Goal: Information Seeking & Learning: Learn about a topic

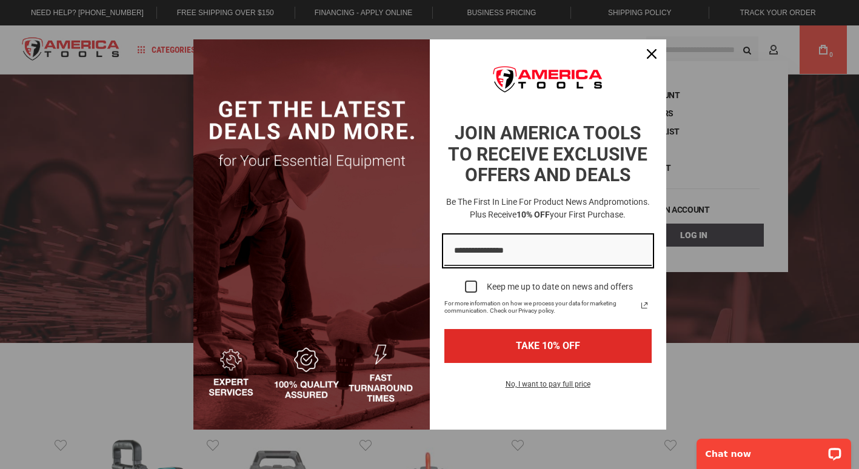
click at [475, 250] on input "Email field" at bounding box center [547, 251] width 207 height 31
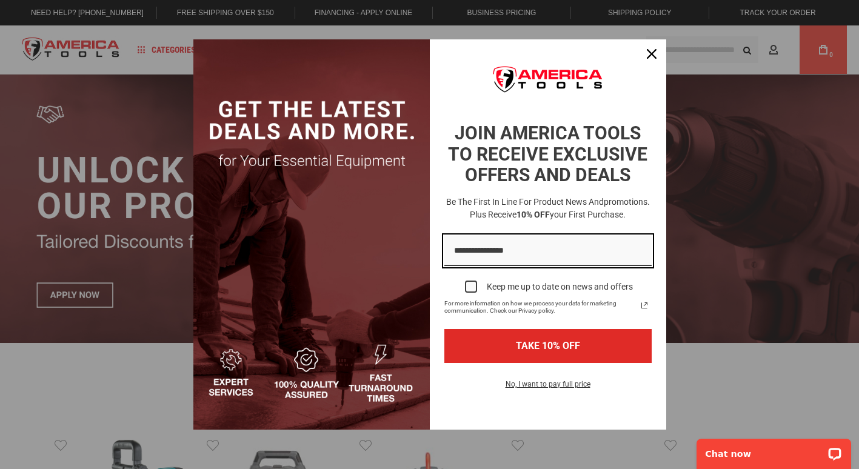
type input "**********"
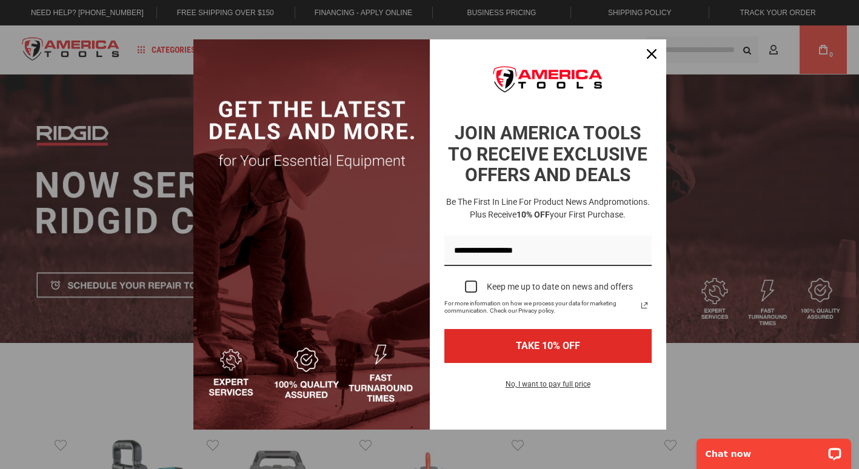
click at [470, 285] on div "Marketing offer form" at bounding box center [471, 287] width 12 height 12
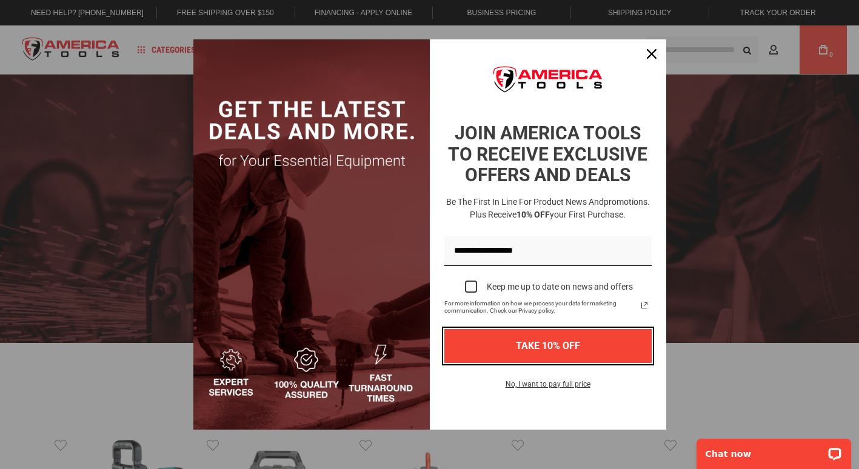
click at [499, 347] on button "TAKE 10% OFF" at bounding box center [547, 345] width 207 height 33
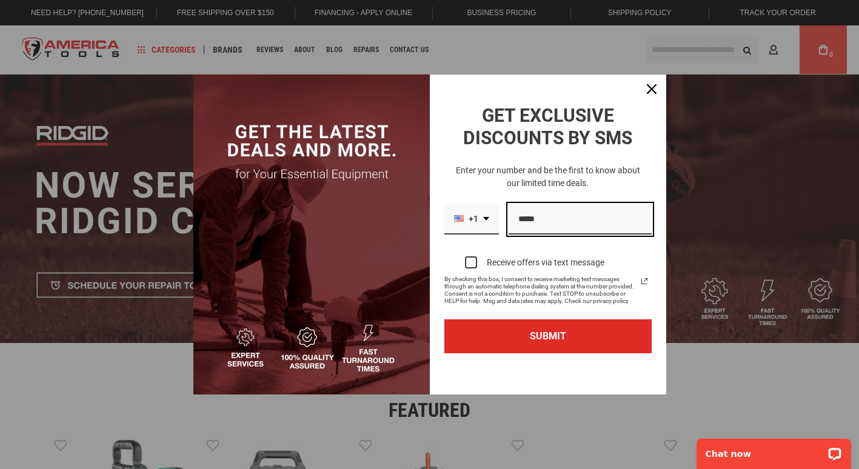
click at [516, 219] on input "Phone number field" at bounding box center [580, 219] width 143 height 31
type input "**********"
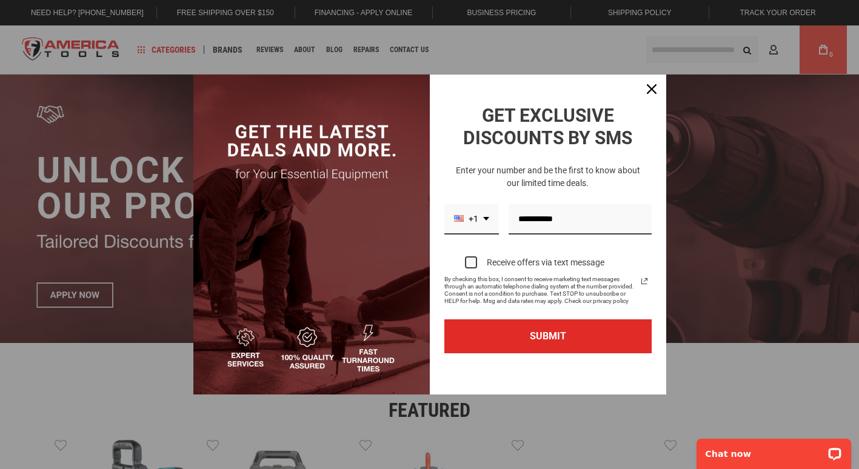
click at [470, 264] on div "Marketing offer form" at bounding box center [471, 262] width 12 height 12
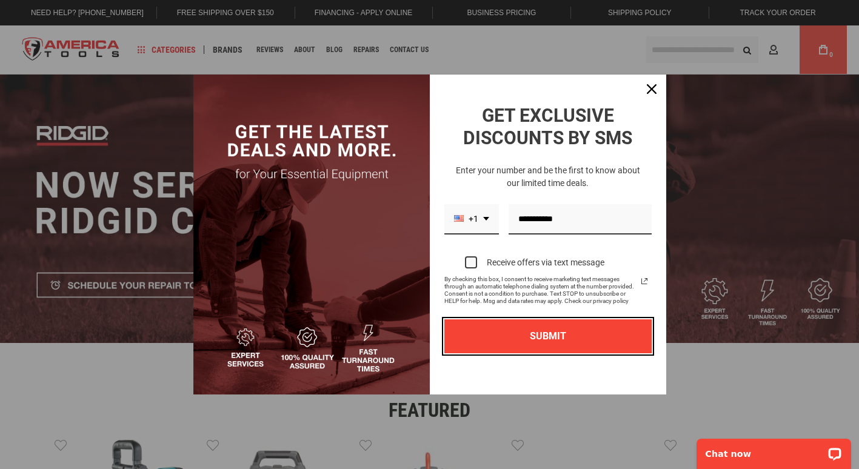
click at [535, 332] on button "SUBMIT" at bounding box center [547, 335] width 207 height 33
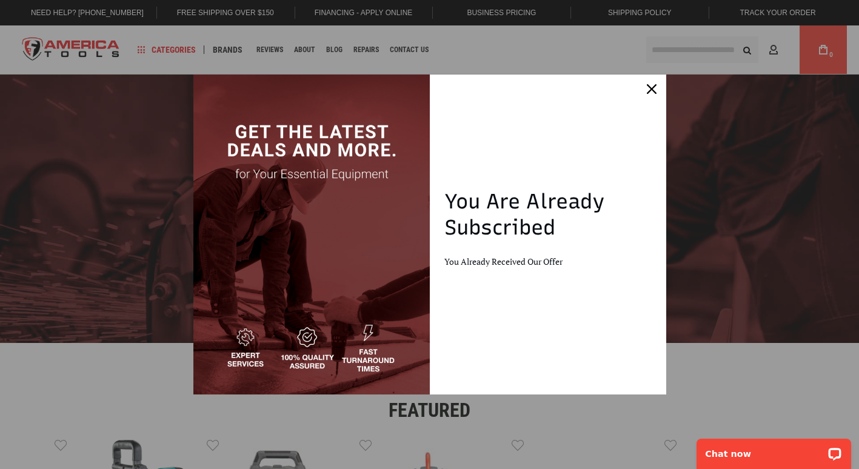
drag, startPoint x: 621, startPoint y: 326, endPoint x: 626, endPoint y: 129, distance: 197.0
click at [626, 129] on div "Marketing offer form" at bounding box center [548, 235] width 236 height 320
click at [653, 92] on icon "close icon" at bounding box center [652, 89] width 10 height 10
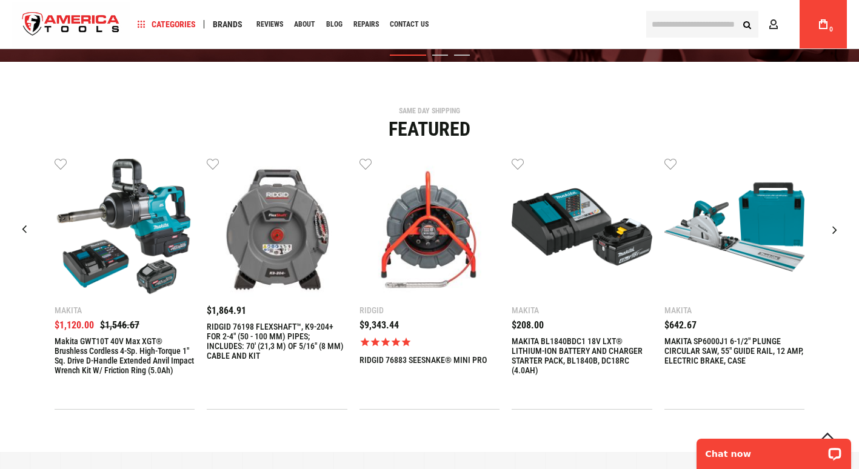
scroll to position [280, 0]
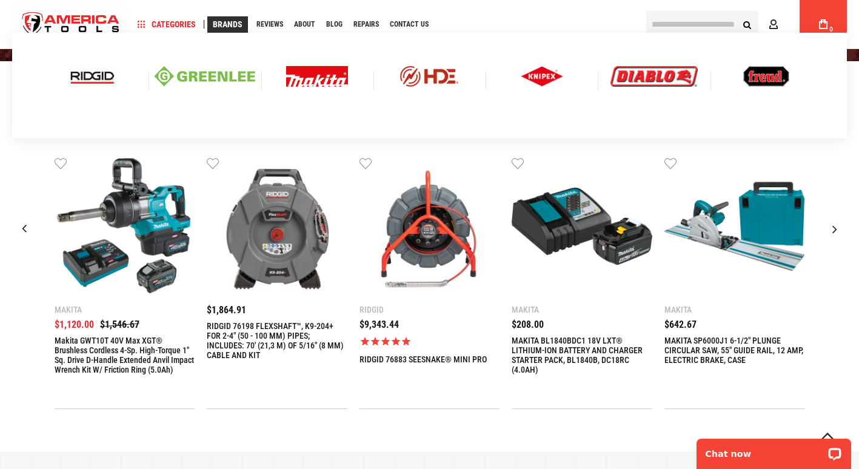
click at [93, 75] on img at bounding box center [92, 76] width 50 height 21
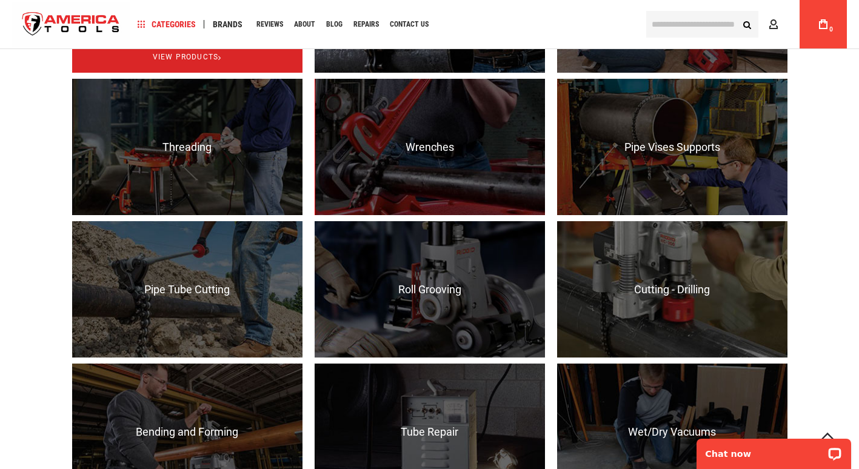
scroll to position [952, 0]
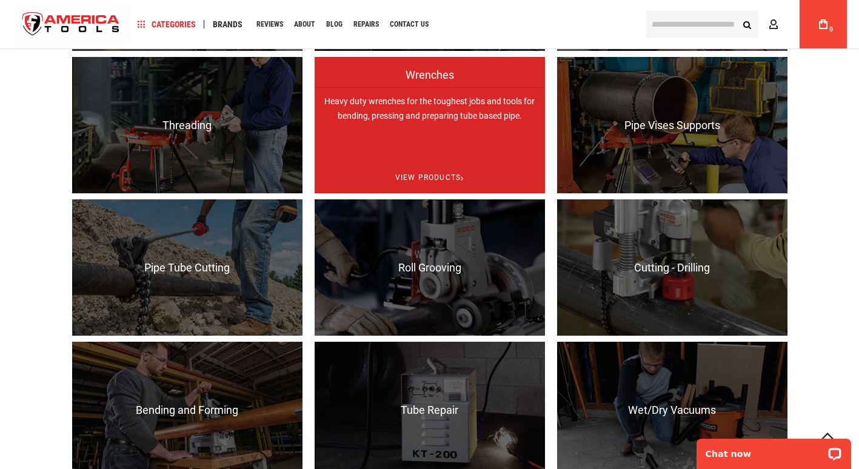
click at [382, 135] on p "Heavy duty wrenches for the toughest jobs and tools for bending, pressing and p…" at bounding box center [430, 155] width 230 height 136
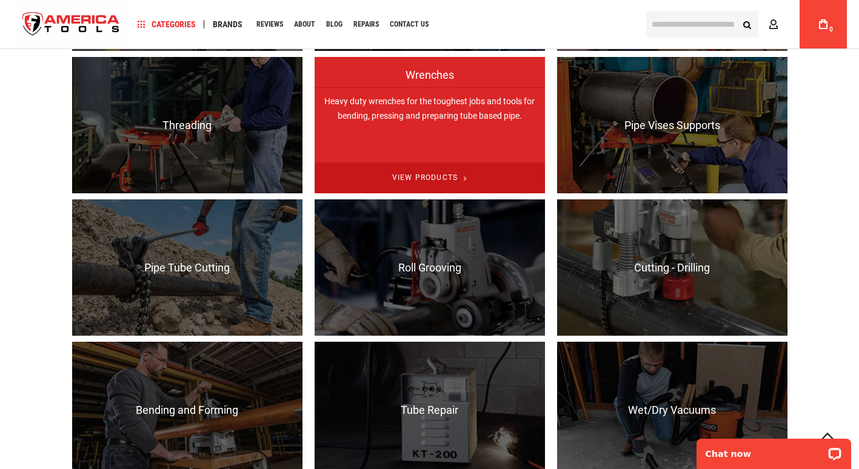
click at [419, 189] on span "View Products" at bounding box center [430, 177] width 230 height 31
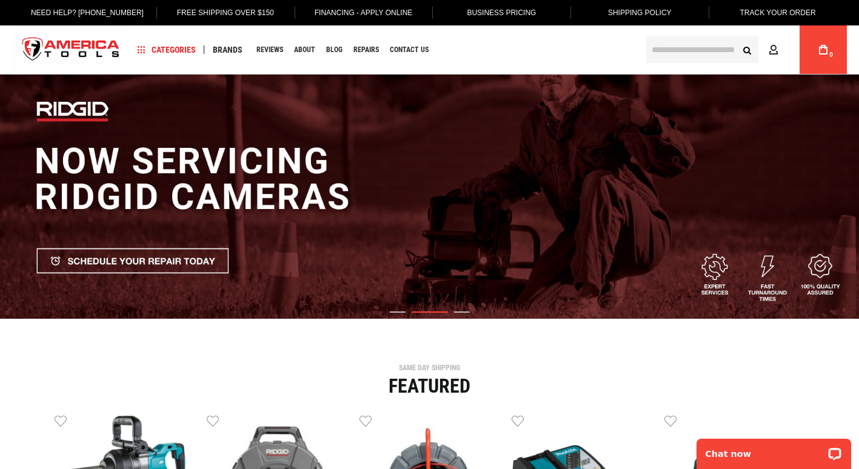
click at [498, 12] on link "Business Pricing" at bounding box center [501, 12] width 88 height 25
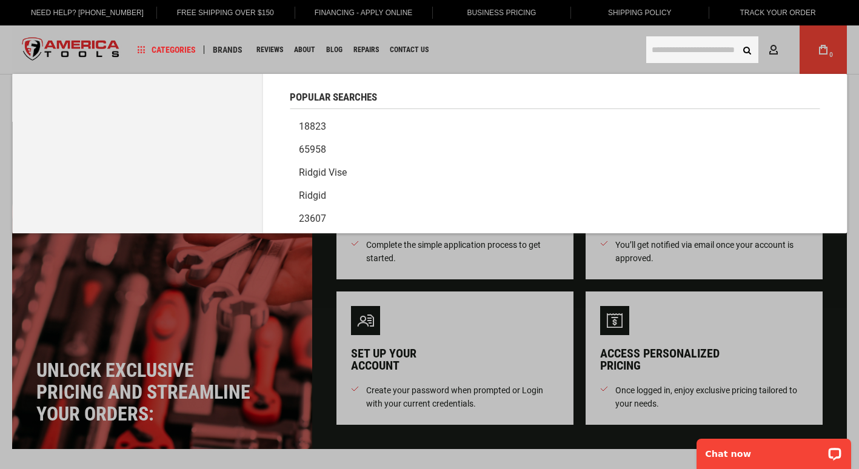
click at [662, 58] on input "text" at bounding box center [702, 49] width 112 height 27
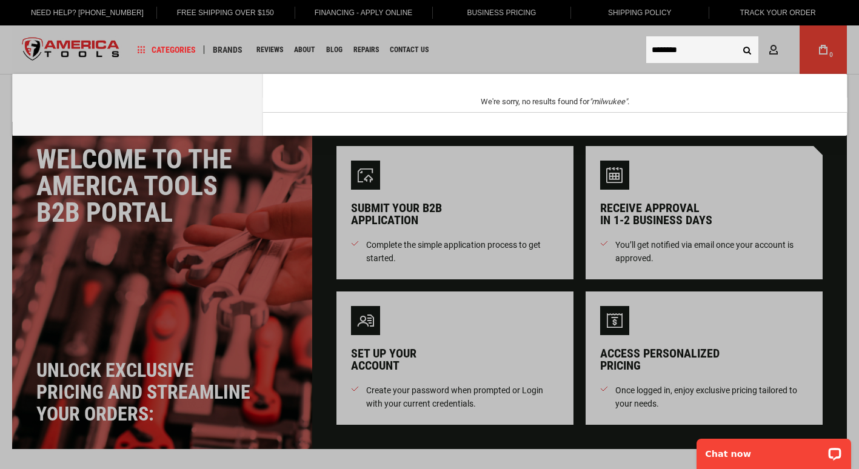
type input "********"
click at [746, 49] on button "Search" at bounding box center [746, 49] width 23 height 23
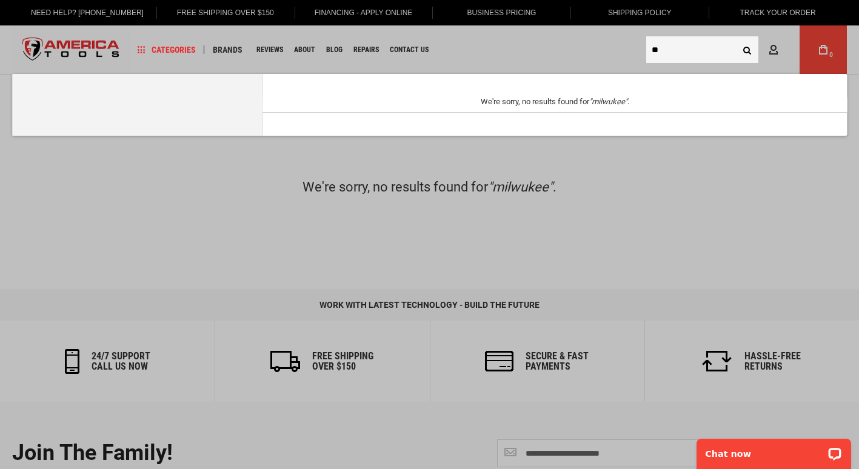
type input "*"
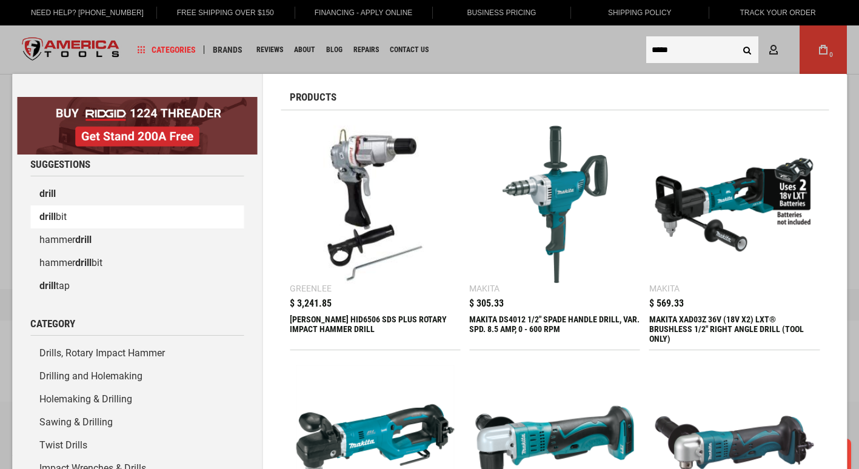
type input "*****"
click at [69, 219] on link "drill bit" at bounding box center [136, 216] width 213 height 23
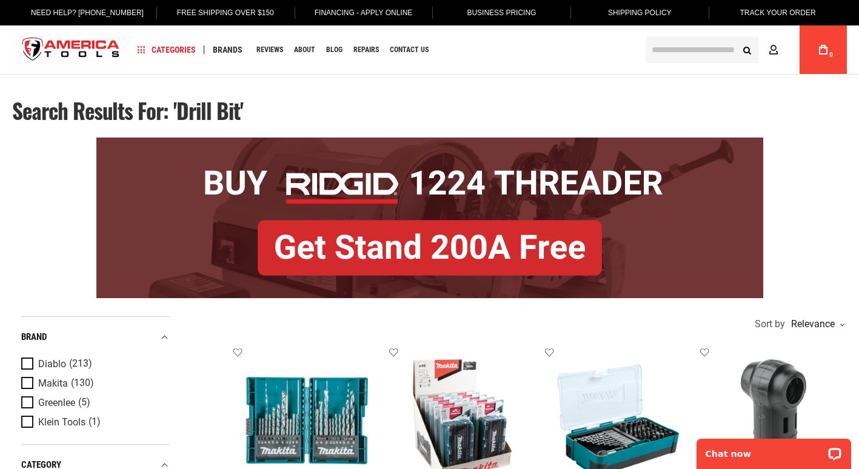
click at [662, 45] on input "text" at bounding box center [702, 49] width 112 height 27
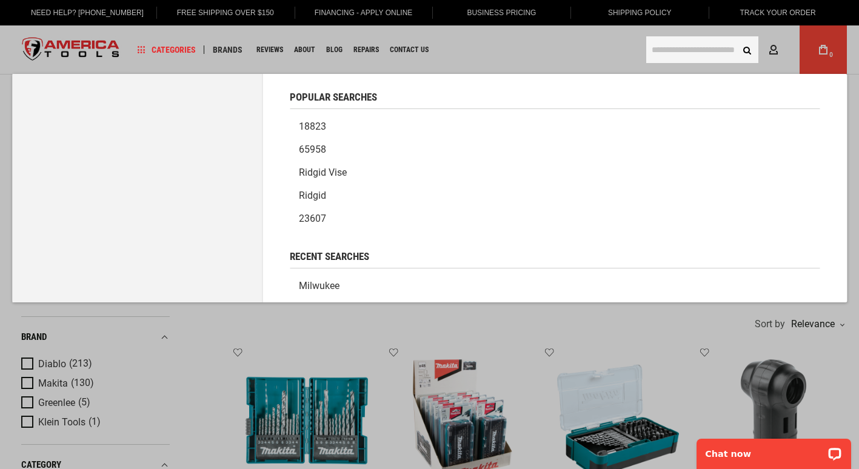
click at [328, 289] on link "milwukee" at bounding box center [555, 286] width 530 height 23
click at [666, 52] on input "text" at bounding box center [702, 49] width 112 height 27
click at [321, 285] on link "milwukee" at bounding box center [555, 286] width 530 height 23
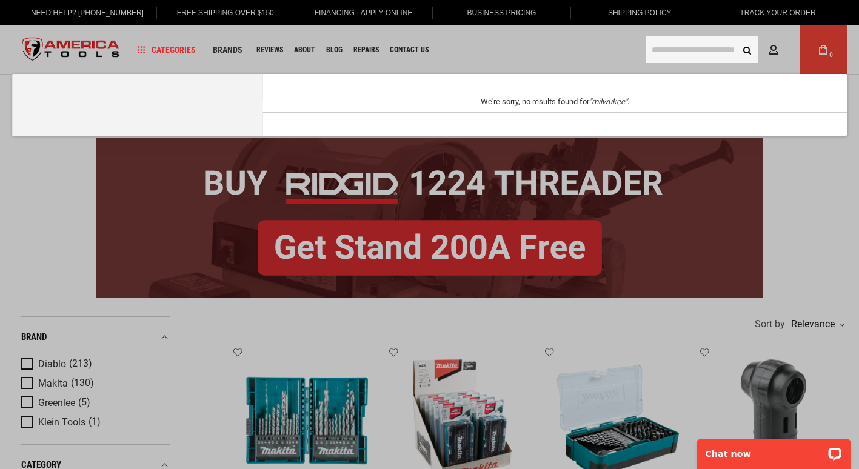
click at [664, 39] on input "text" at bounding box center [702, 49] width 112 height 27
type input "**********"
click at [735, 38] on button "Search" at bounding box center [746, 49] width 23 height 23
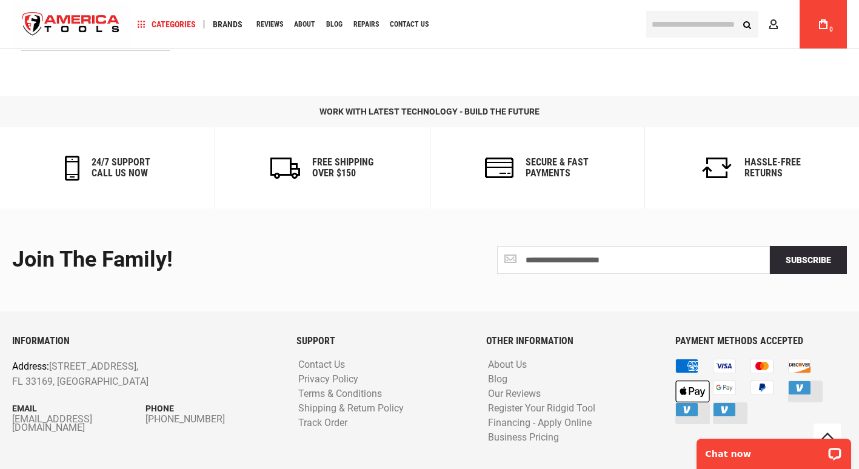
scroll to position [1022, 0]
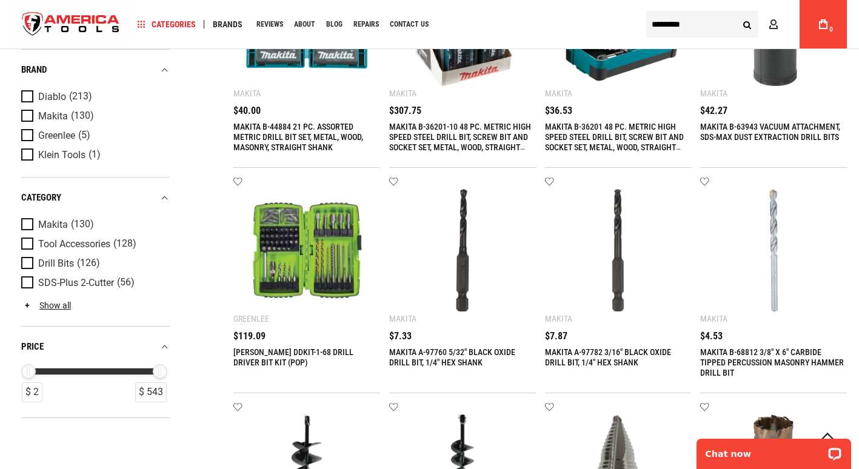
scroll to position [393, 0]
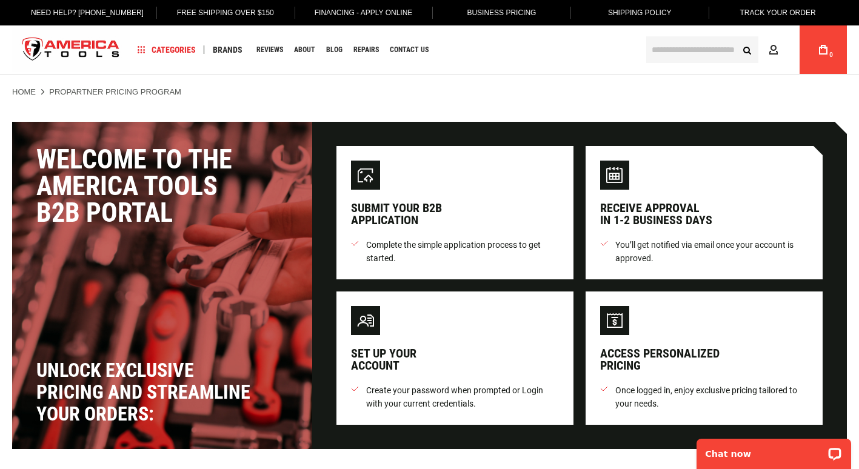
click at [28, 96] on link "Home" at bounding box center [24, 92] width 24 height 11
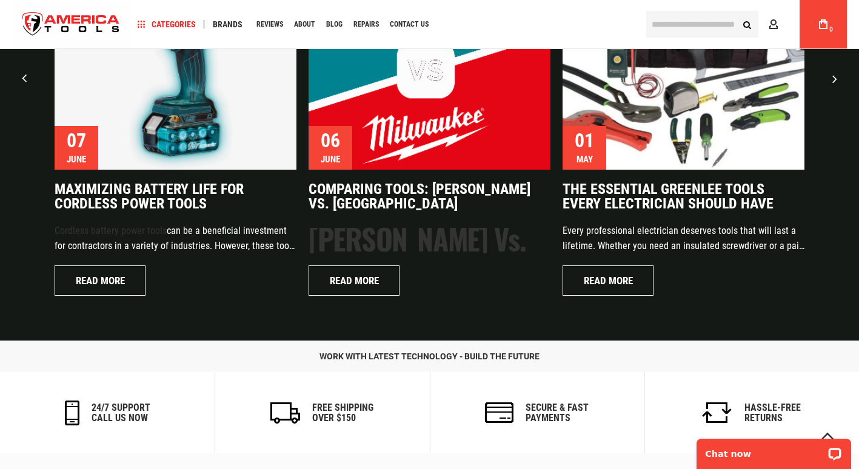
scroll to position [2780, 0]
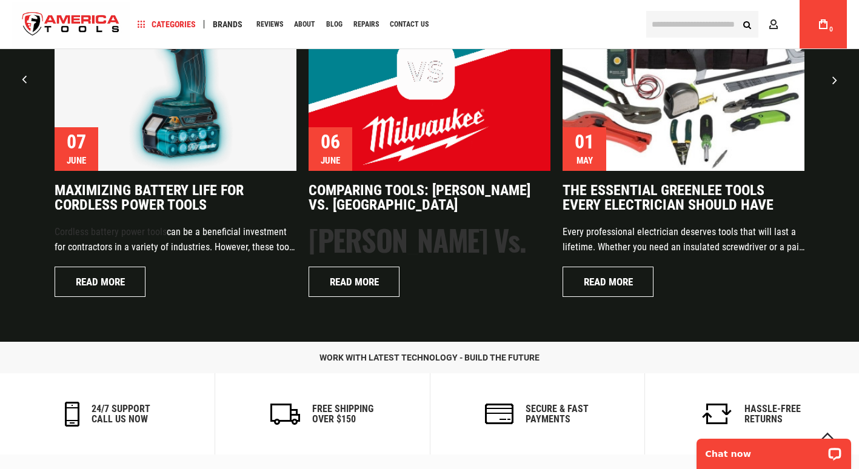
click at [400, 130] on img "2 / 8" at bounding box center [430, 71] width 242 height 200
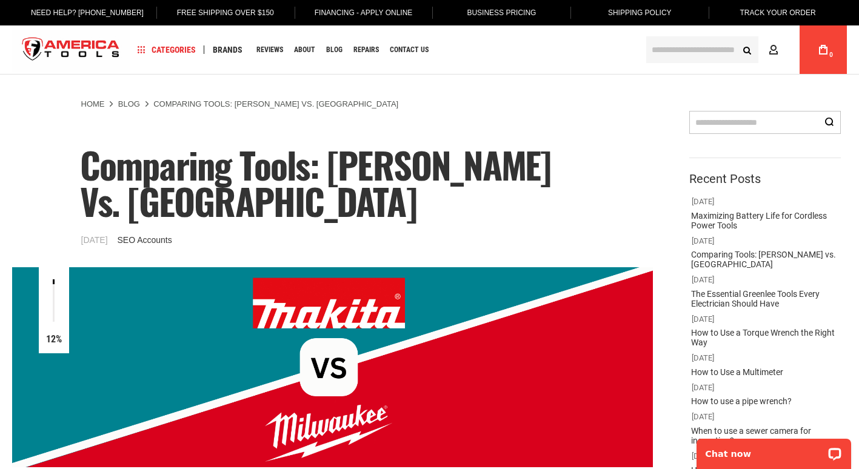
click at [402, 401] on img at bounding box center [332, 367] width 641 height 200
click at [338, 423] on img at bounding box center [332, 367] width 641 height 200
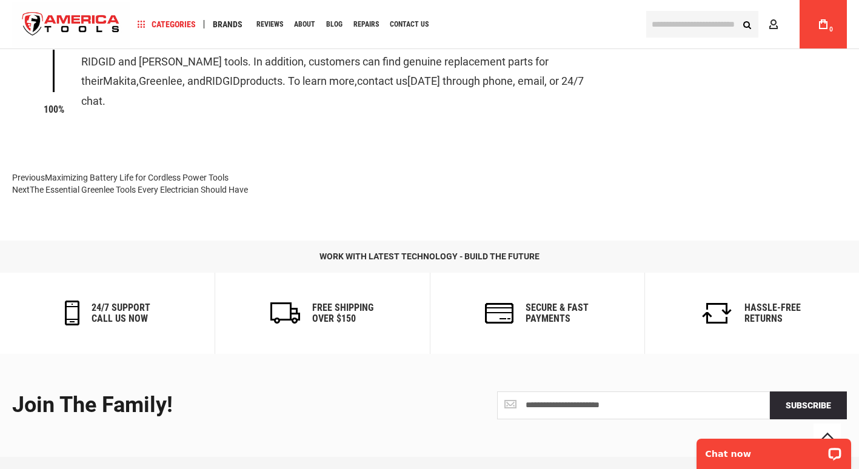
scroll to position [2004, 0]
